Goal: Navigation & Orientation: Find specific page/section

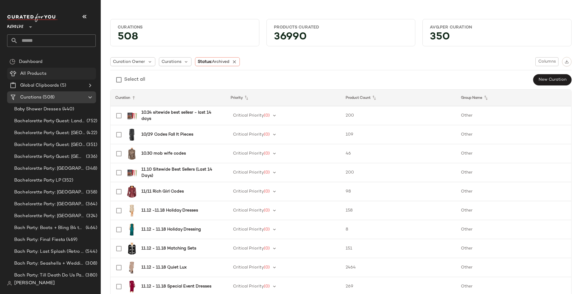
click at [47, 71] on div "All Products" at bounding box center [55, 73] width 75 height 7
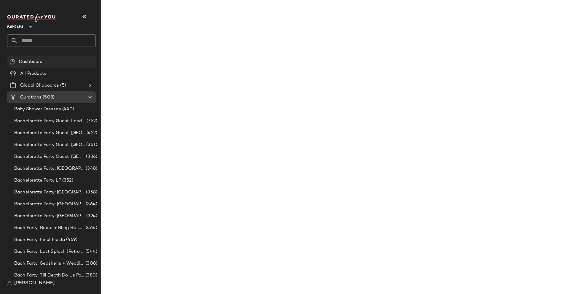
click at [57, 60] on div "Dashboard" at bounding box center [55, 61] width 76 height 7
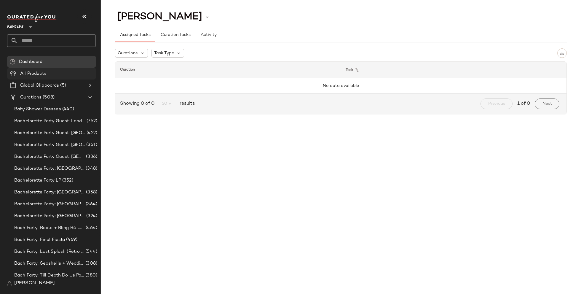
click at [71, 73] on div "All Products" at bounding box center [55, 73] width 75 height 7
